Goal: Information Seeking & Learning: Learn about a topic

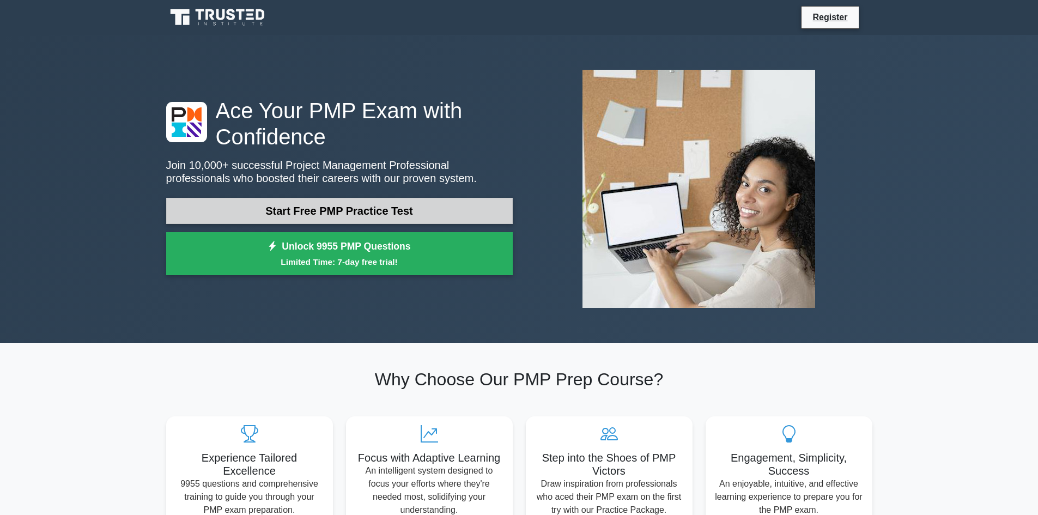
click at [375, 212] on link "Start Free PMP Practice Test" at bounding box center [339, 211] width 346 height 26
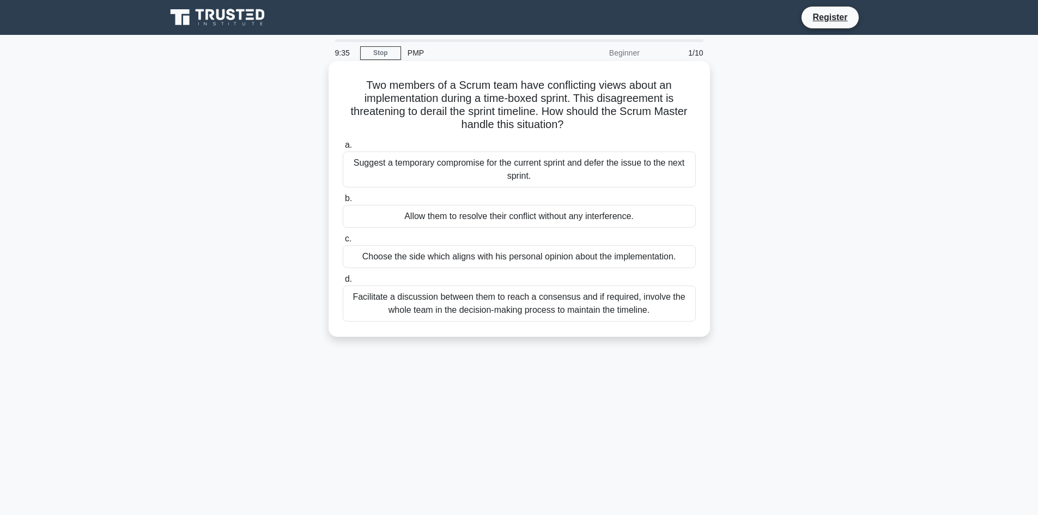
click at [614, 214] on div "Allow them to resolve their conflict without any interference." at bounding box center [519, 216] width 353 height 23
click at [343, 202] on input "b. Allow them to resolve their conflict without any interference." at bounding box center [343, 198] width 0 height 7
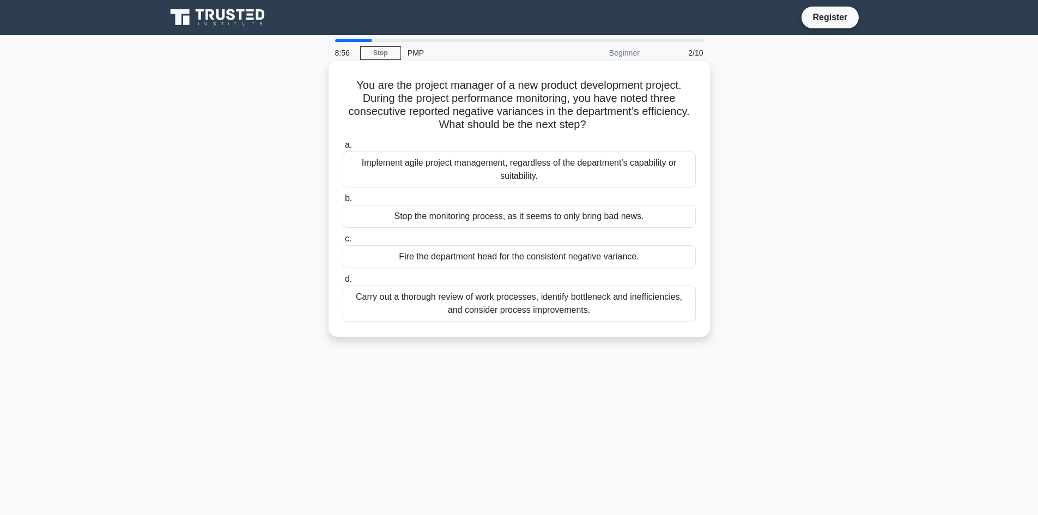
click at [525, 308] on div "Carry out a thorough review of work processes, identify bottleneck and ineffici…" at bounding box center [519, 303] width 353 height 36
click at [343, 283] on input "d. Carry out a thorough review of work processes, identify bottleneck and ineff…" at bounding box center [343, 279] width 0 height 7
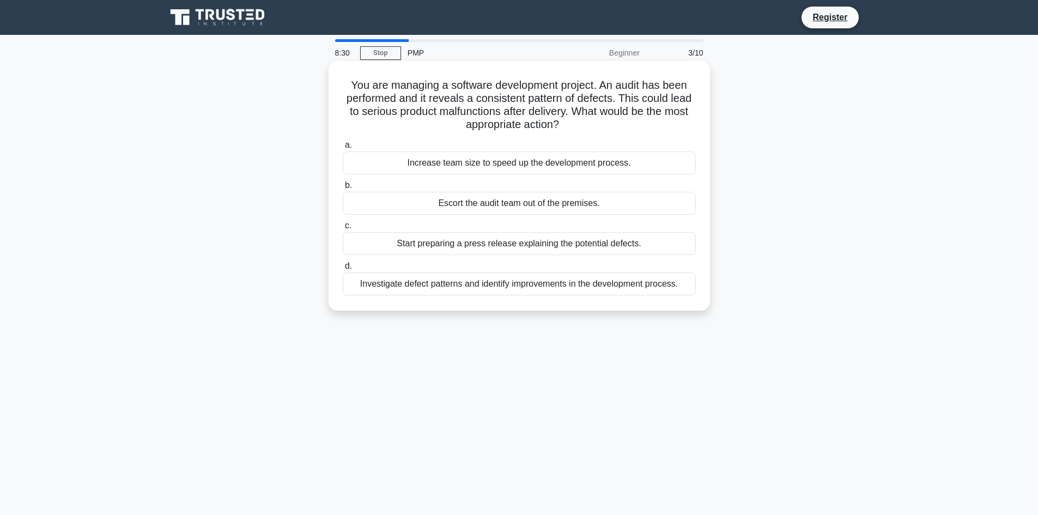
click at [539, 288] on div "Investigate defect patterns and identify improvements in the development proces…" at bounding box center [519, 283] width 353 height 23
click at [343, 270] on input "d. Investigate defect patterns and identify improvements in the development pro…" at bounding box center [343, 266] width 0 height 7
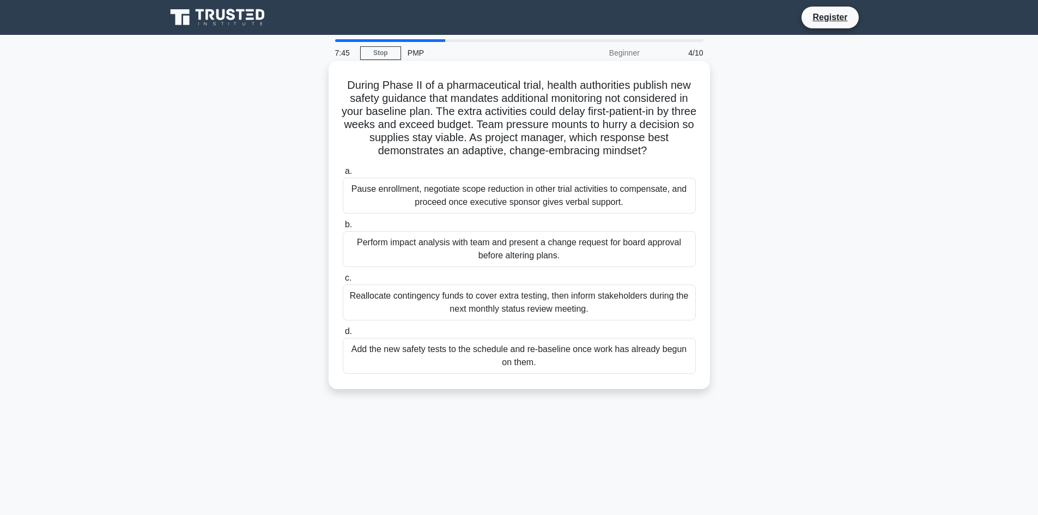
click at [524, 254] on div "Perform impact analysis with team and present a change request for board approv…" at bounding box center [519, 249] width 353 height 36
click at [343, 228] on input "b. Perform impact analysis with team and present a change request for board app…" at bounding box center [343, 224] width 0 height 7
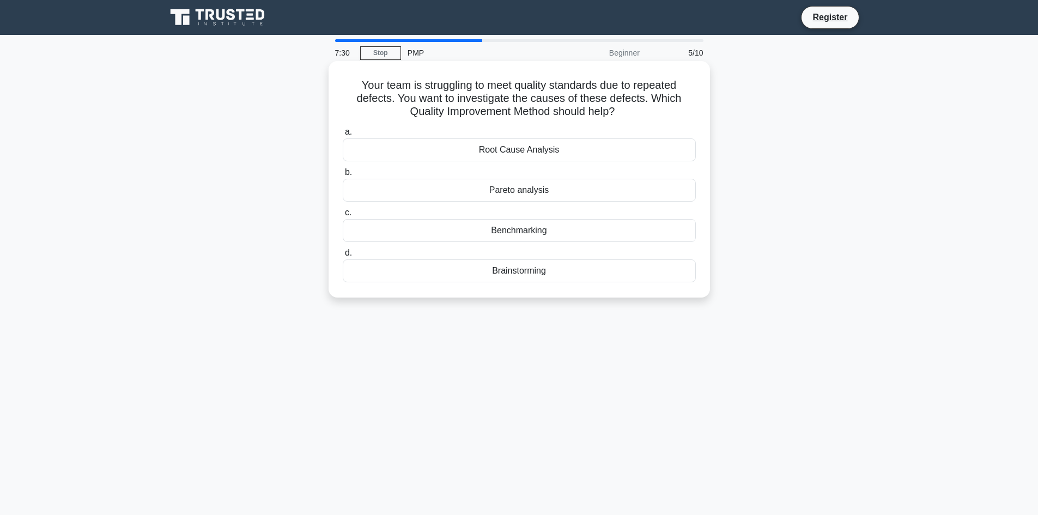
click at [540, 155] on div "Root Cause Analysis" at bounding box center [519, 149] width 353 height 23
click at [343, 136] on input "a. Root Cause Analysis" at bounding box center [343, 132] width 0 height 7
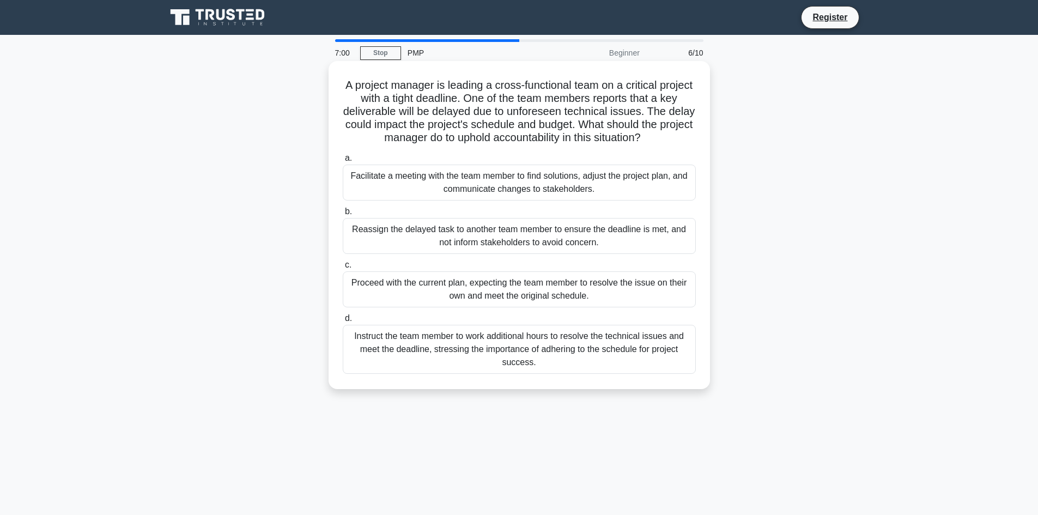
click at [590, 189] on div "Facilitate a meeting with the team member to find solutions, adjust the project…" at bounding box center [519, 183] width 353 height 36
click at [343, 162] on input "a. Facilitate a meeting with the team member to find solutions, adjust the proj…" at bounding box center [343, 158] width 0 height 7
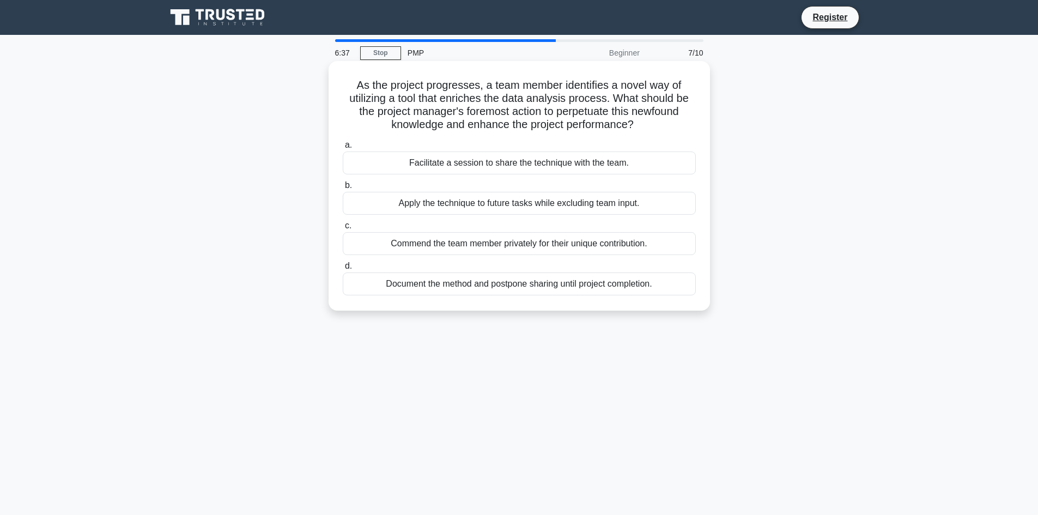
click at [560, 167] on div "Facilitate a session to share the technique with the team." at bounding box center [519, 162] width 353 height 23
click at [343, 149] on input "a. Facilitate a session to share the technique with the team." at bounding box center [343, 145] width 0 height 7
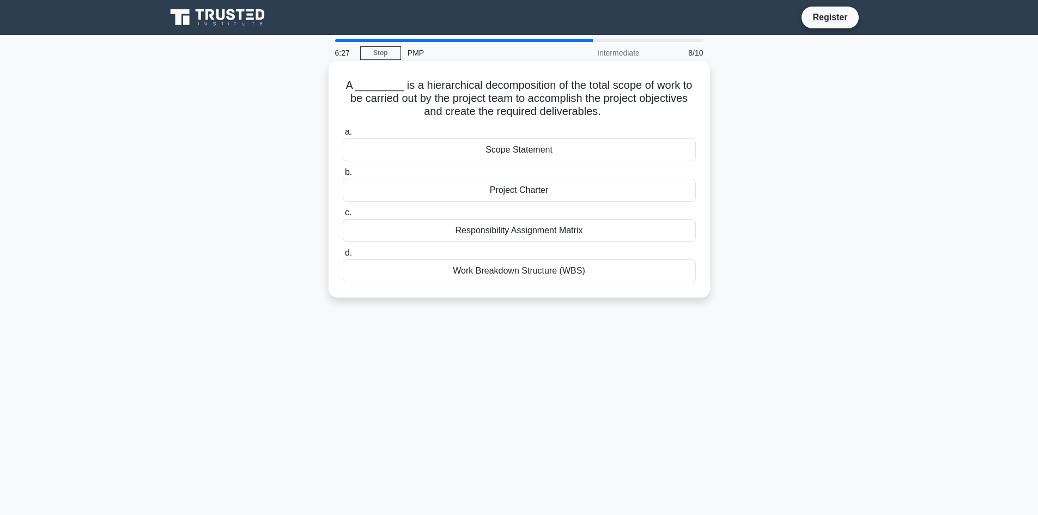
click at [548, 277] on div "Work Breakdown Structure (WBS)" at bounding box center [519, 270] width 353 height 23
click at [343, 257] on input "d. Work Breakdown Structure (WBS)" at bounding box center [343, 252] width 0 height 7
click at [541, 276] on div "stakeholder engagement" at bounding box center [519, 270] width 353 height 23
click at [343, 257] on input "d. stakeholder engagement" at bounding box center [343, 252] width 0 height 7
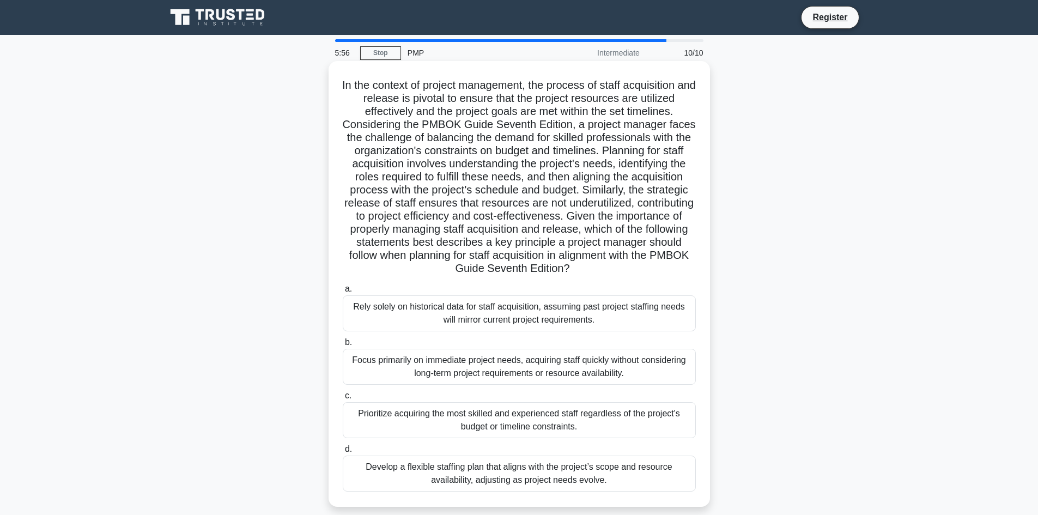
click at [509, 368] on div "Focus primarily on immediate project needs, acquiring staff quickly without con…" at bounding box center [519, 367] width 353 height 36
click at [343, 346] on input "b. Focus primarily on immediate project needs, acquiring staff quickly without …" at bounding box center [343, 342] width 0 height 7
